Goal: Task Accomplishment & Management: Use online tool/utility

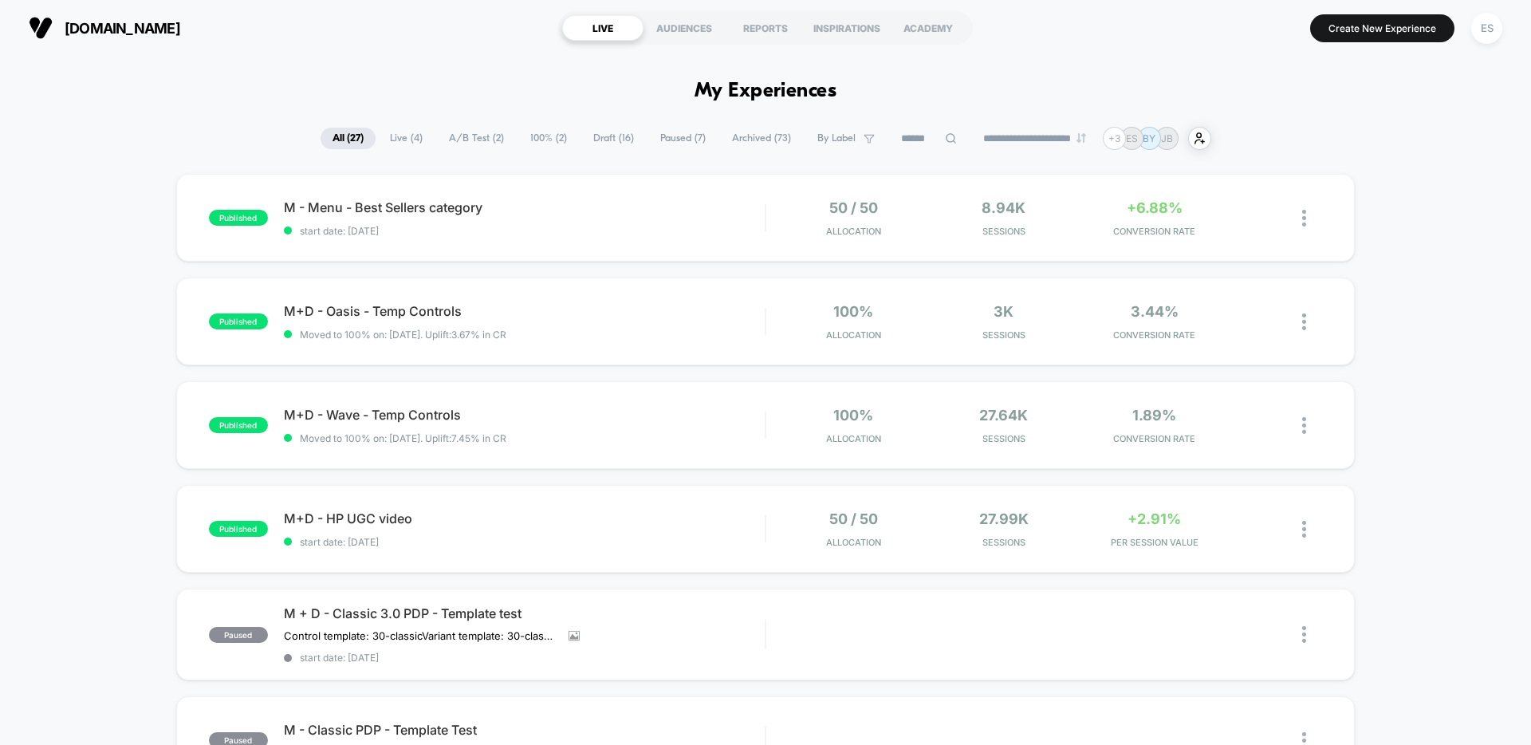
click at [372, 526] on span "M+D - HP UGC video Click to edit experience details" at bounding box center [524, 518] width 481 height 16
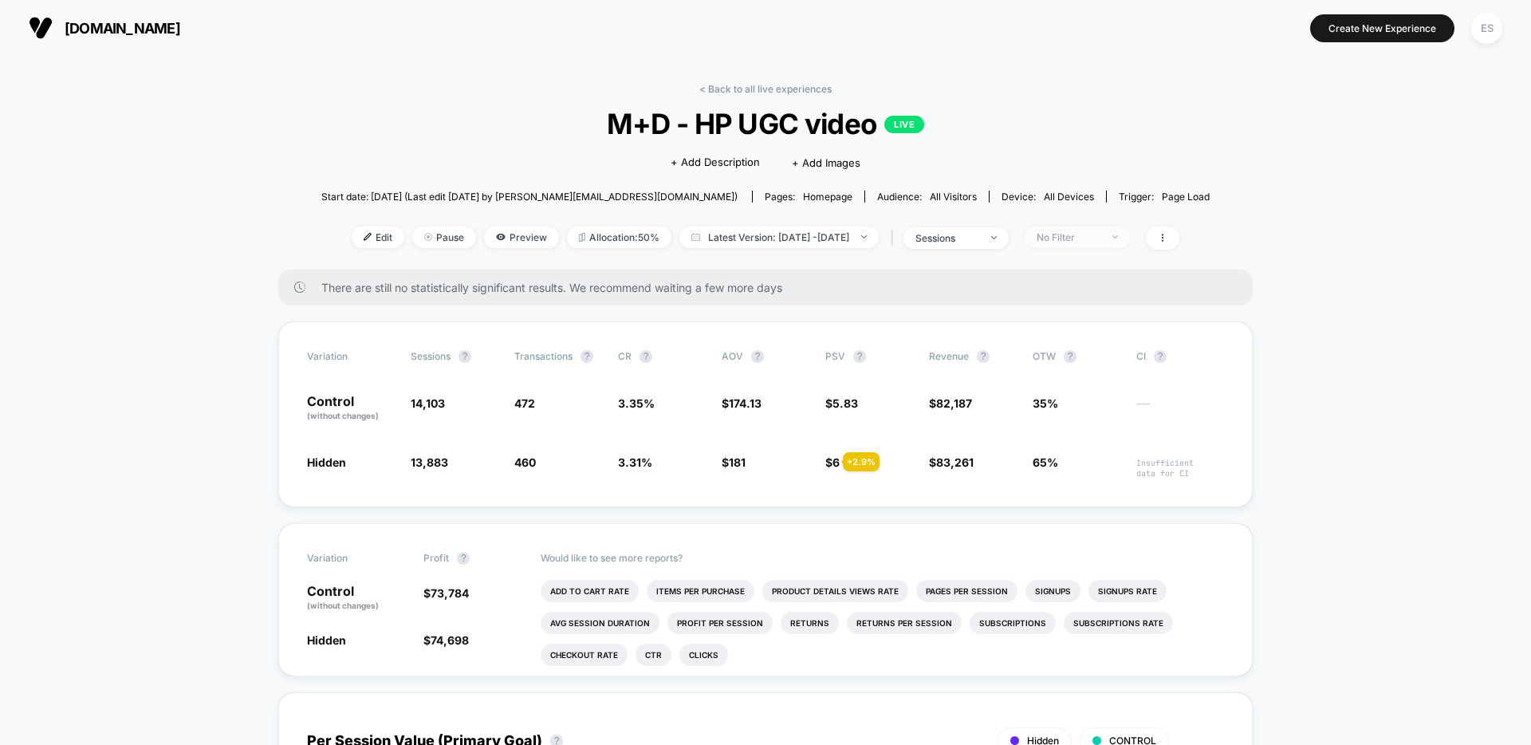
click at [1130, 234] on span "No Filter" at bounding box center [1077, 237] width 105 height 22
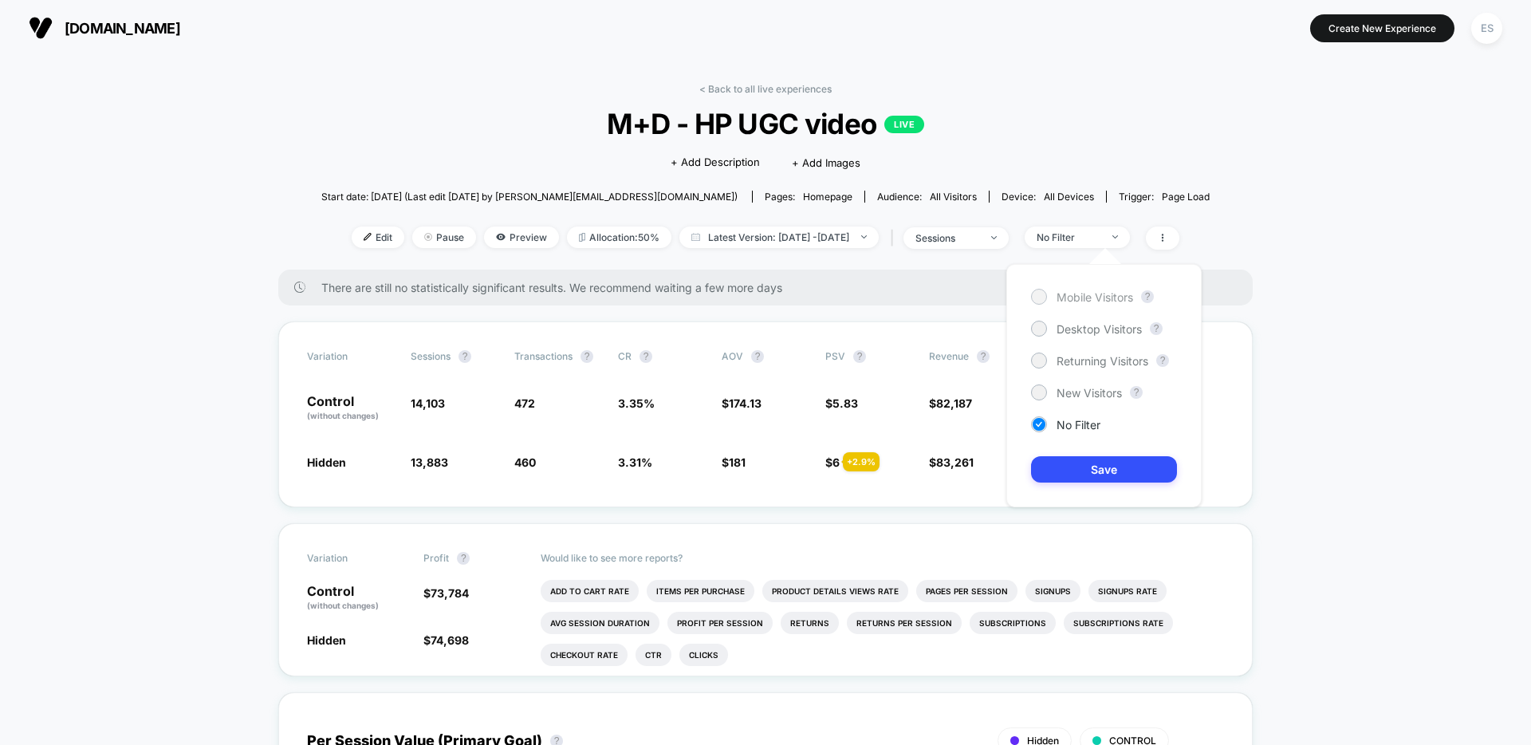
click at [1075, 296] on span "Mobile Visitors" at bounding box center [1095, 297] width 77 height 14
click at [1073, 471] on button "Save" at bounding box center [1104, 469] width 146 height 26
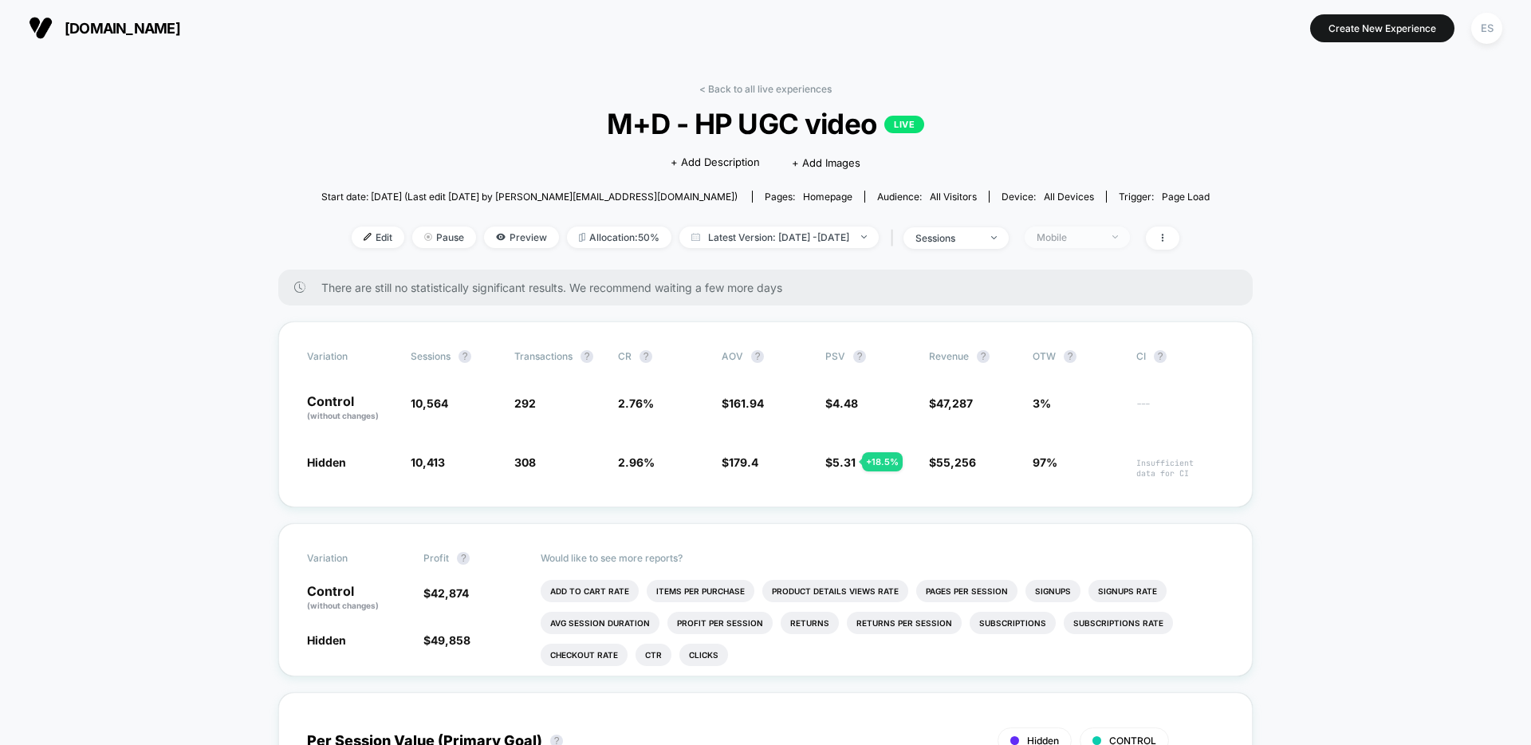
click at [1101, 242] on div "Mobile" at bounding box center [1069, 237] width 64 height 12
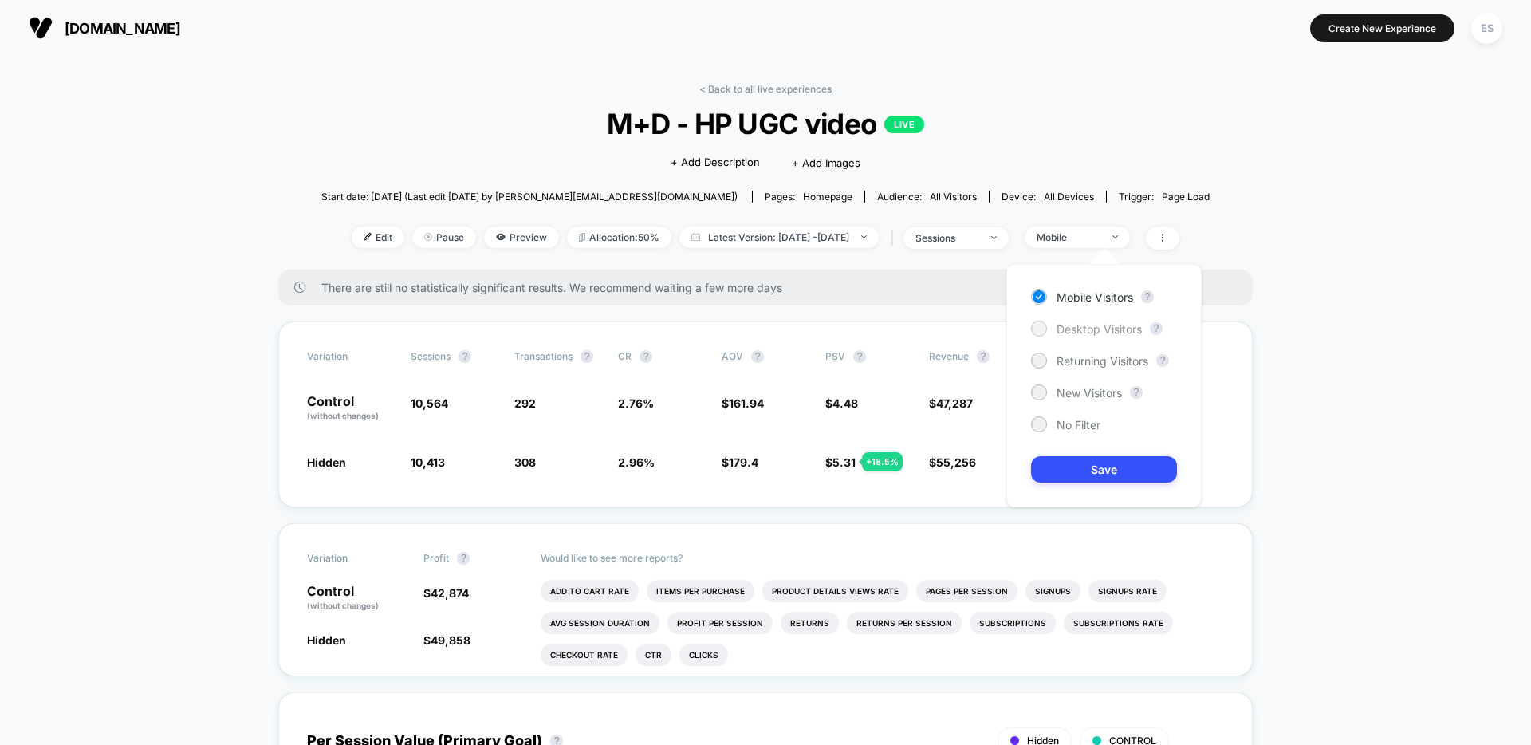
click at [1083, 326] on span "Desktop Visitors" at bounding box center [1099, 329] width 85 height 14
click at [1120, 477] on button "Save" at bounding box center [1104, 469] width 146 height 26
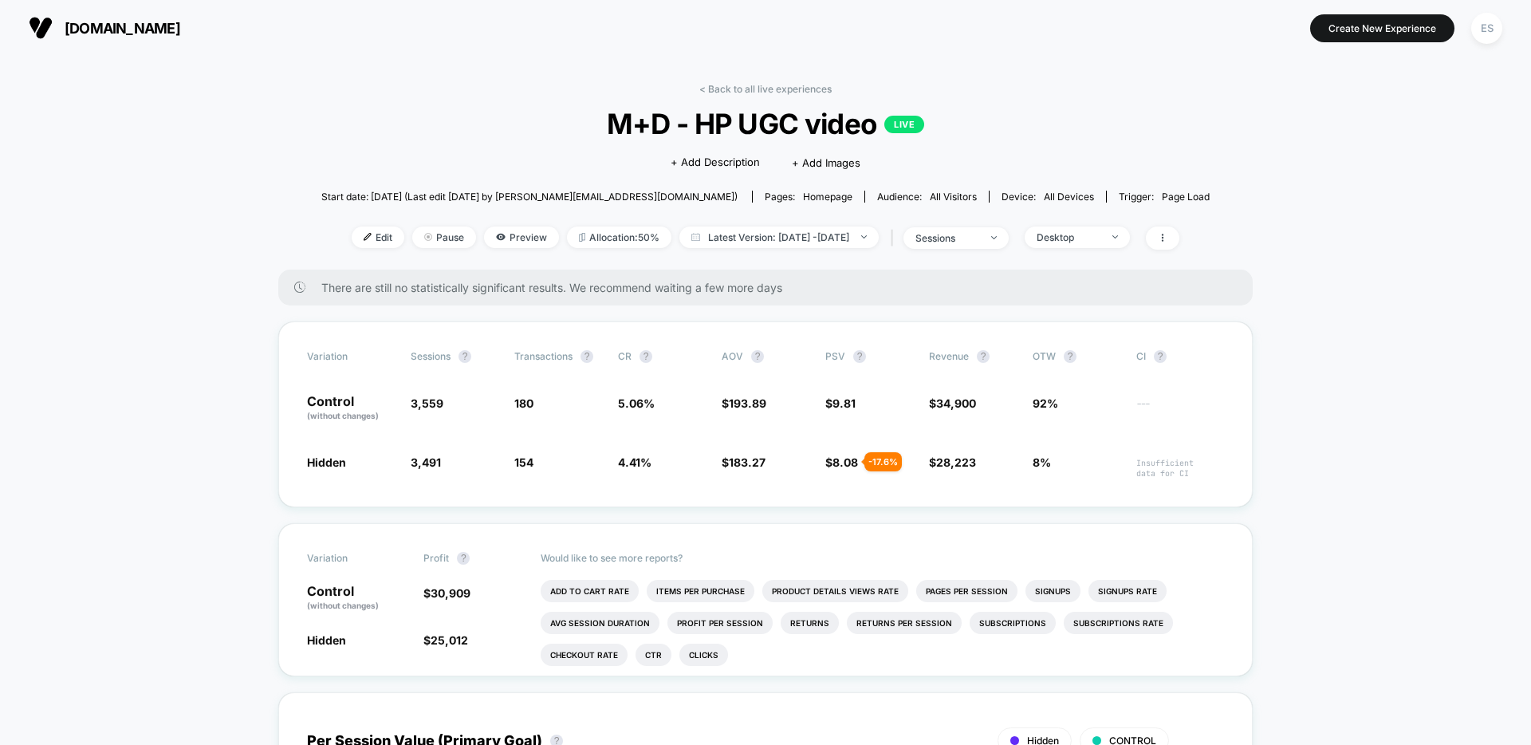
click at [764, 89] on link "< Back to all live experiences" at bounding box center [765, 89] width 132 height 12
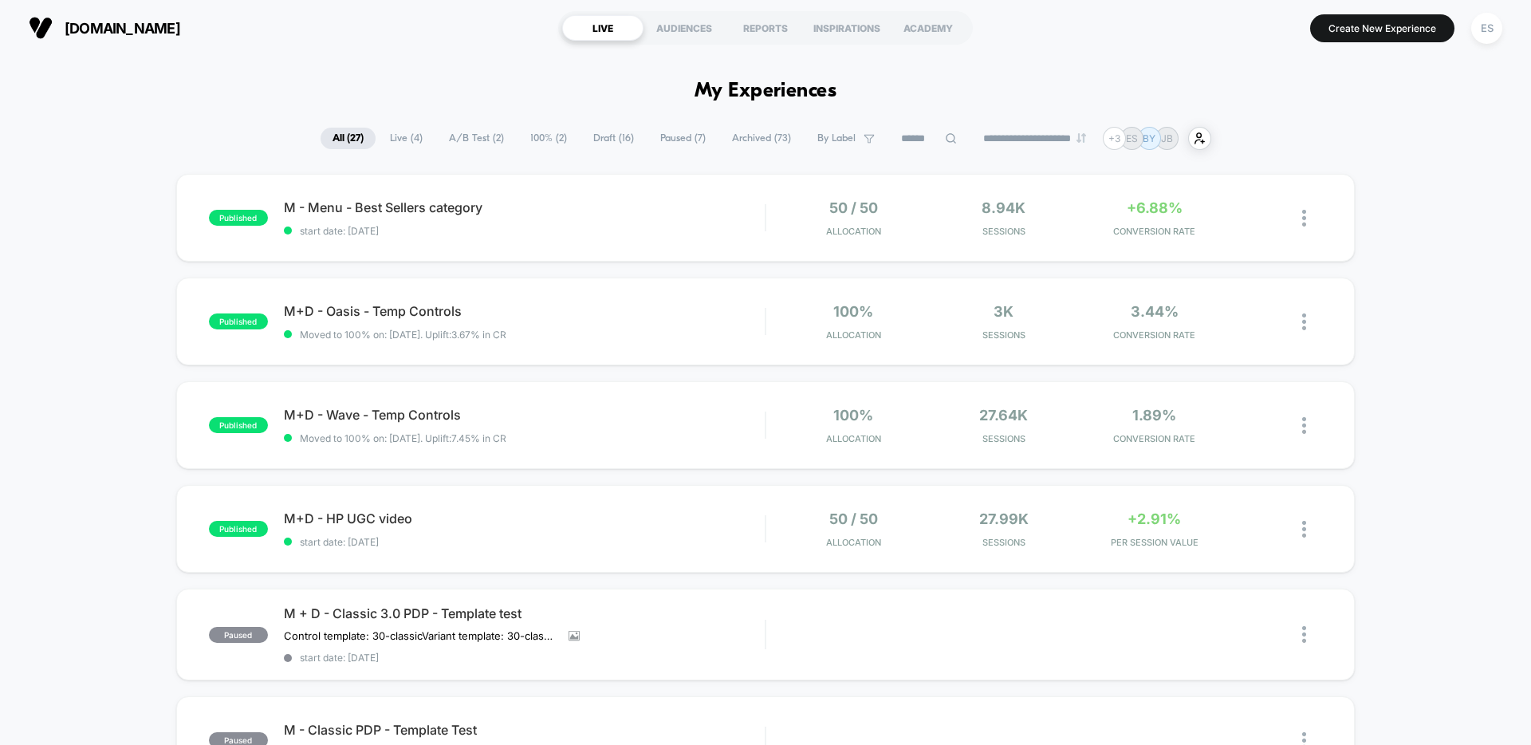
click at [673, 526] on div "M+D - HP UGC video Click to edit experience details Click to edit experience de…" at bounding box center [524, 528] width 481 height 37
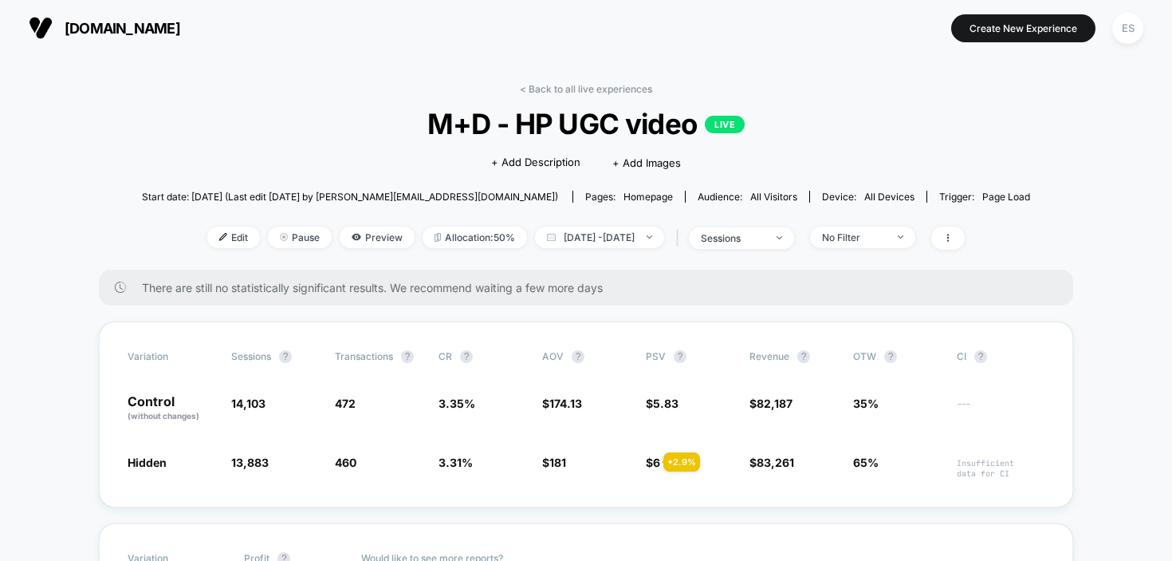
click at [226, 166] on div "< Back to all live experiences M+D - HP UGC video LIVE Click to edit experience…" at bounding box center [586, 176] width 888 height 187
